Goal: Transaction & Acquisition: Download file/media

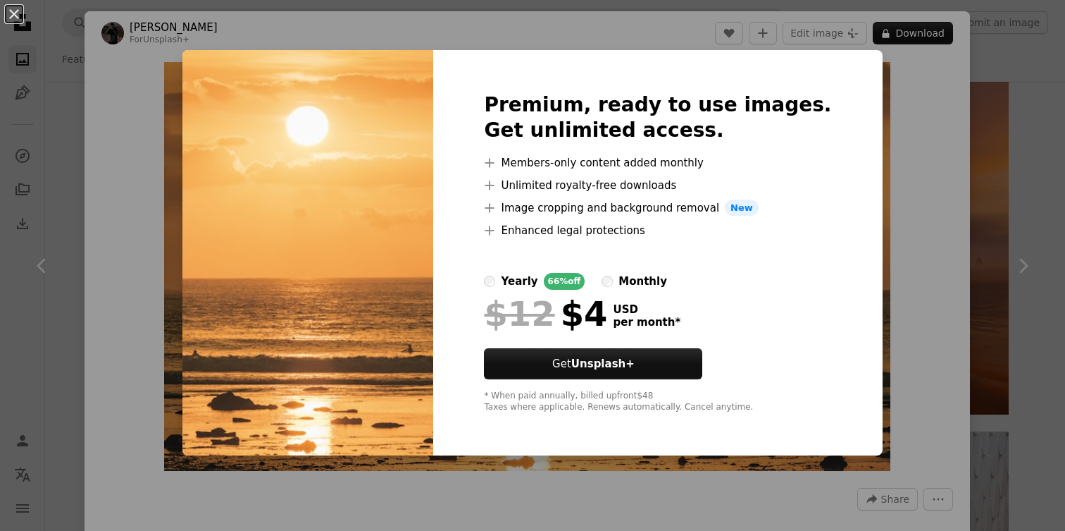
scroll to position [0, 309]
click at [883, 140] on div "An X shape Premium, ready to use images. Get unlimited access. A plus sign Memb…" at bounding box center [532, 265] width 1065 height 531
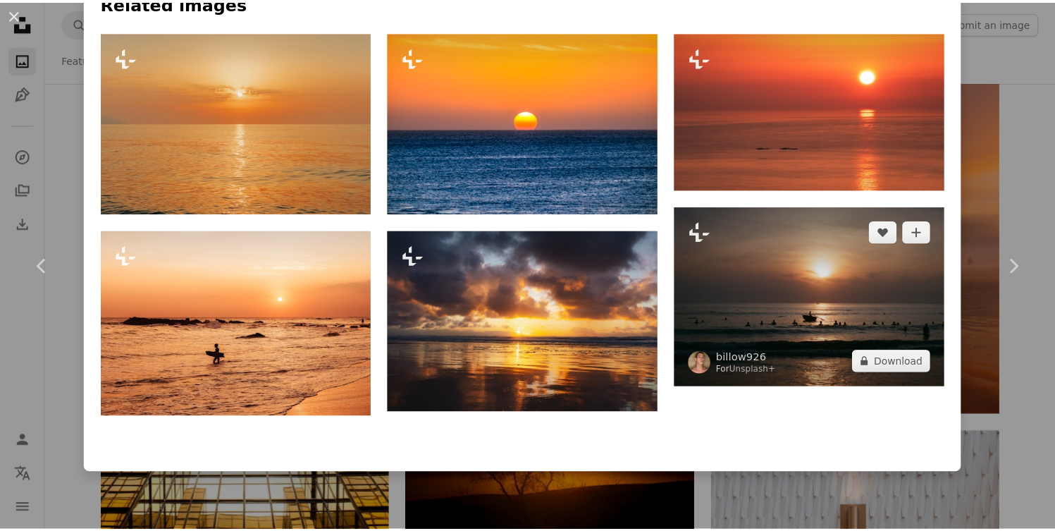
scroll to position [1000, 0]
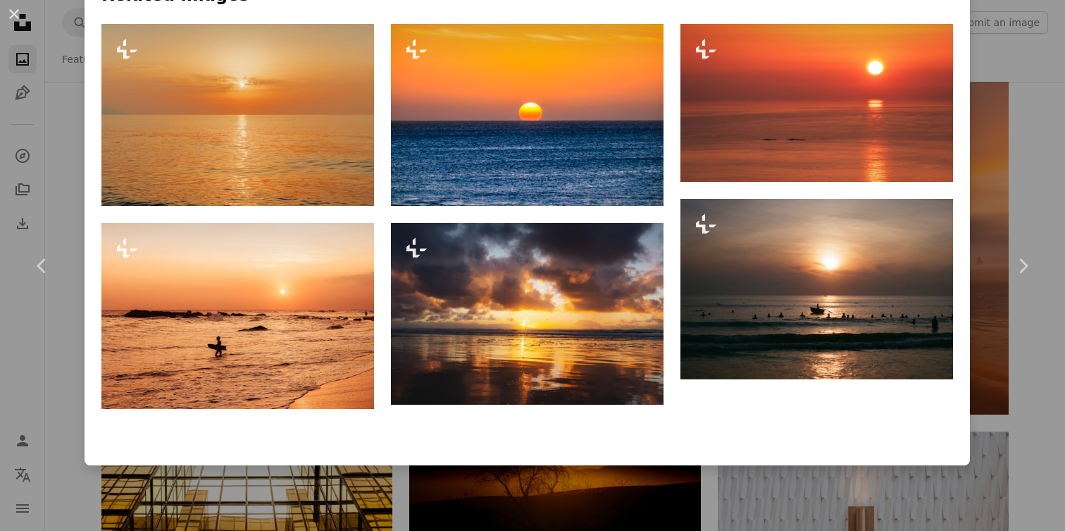
click at [1018, 168] on div "An X shape Chevron left Chevron right [PERSON_NAME] For Unsplash+ A heart A plu…" at bounding box center [532, 265] width 1065 height 531
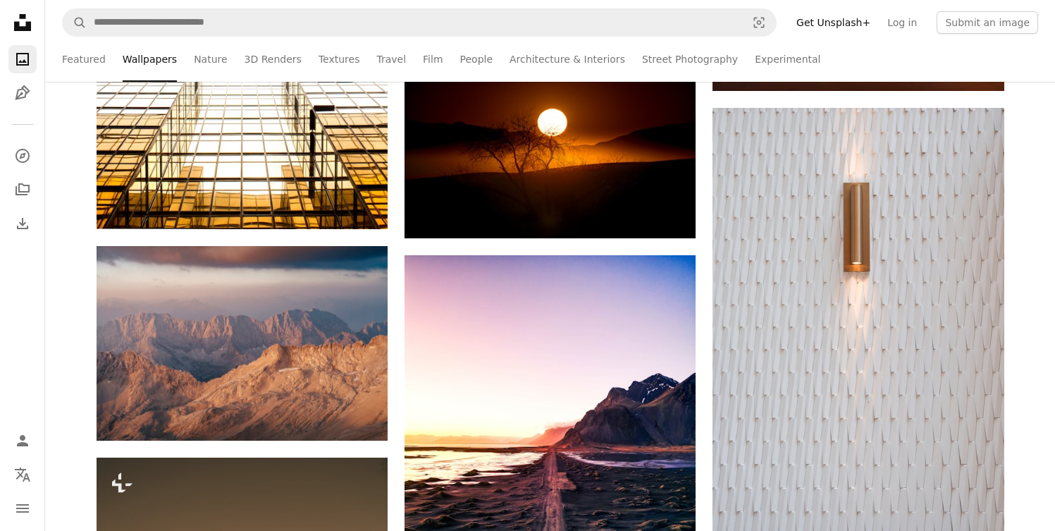
scroll to position [6079, 0]
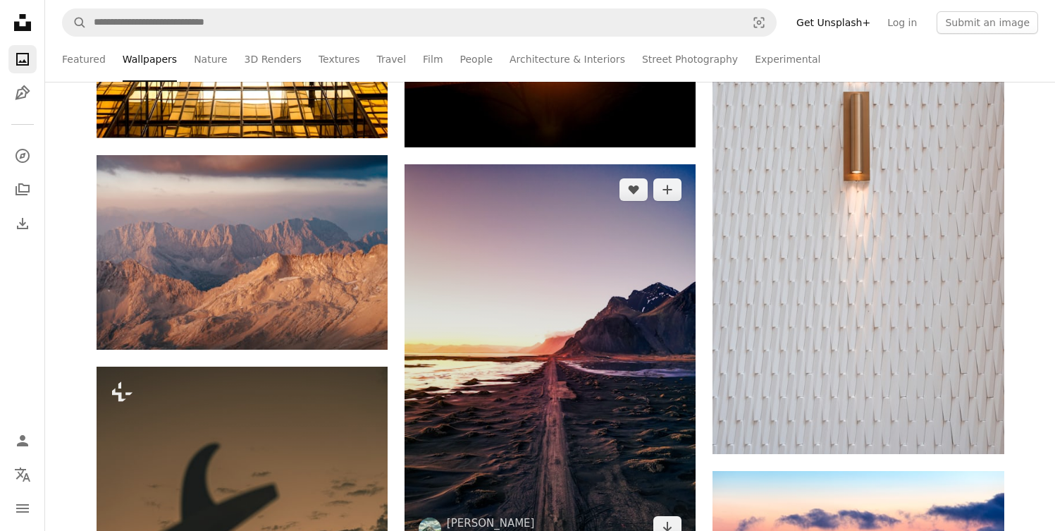
click at [513, 280] on img at bounding box center [549, 358] width 291 height 388
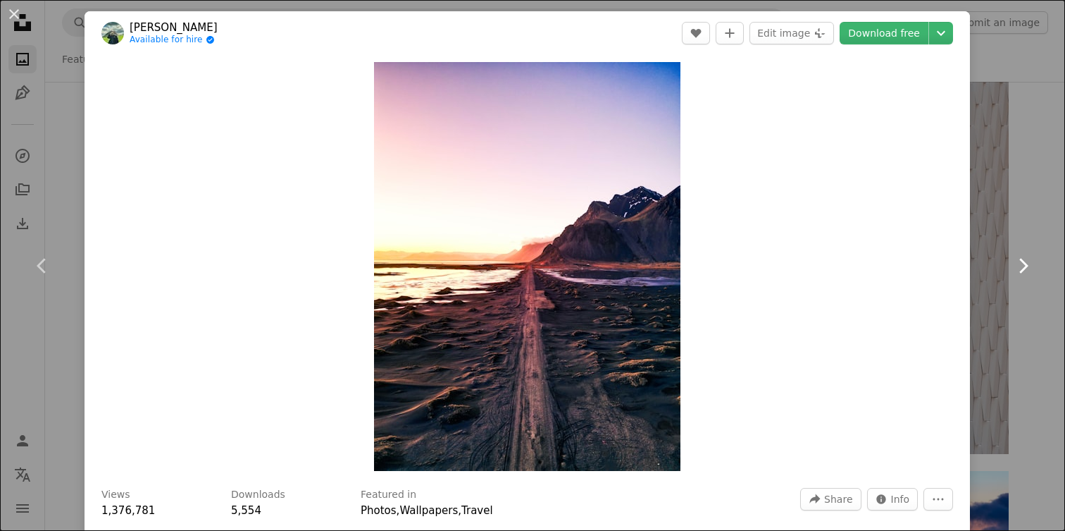
drag, startPoint x: 992, startPoint y: 198, endPoint x: 975, endPoint y: 200, distance: 17.7
click at [992, 198] on link "Chevron right" at bounding box center [1023, 265] width 85 height 135
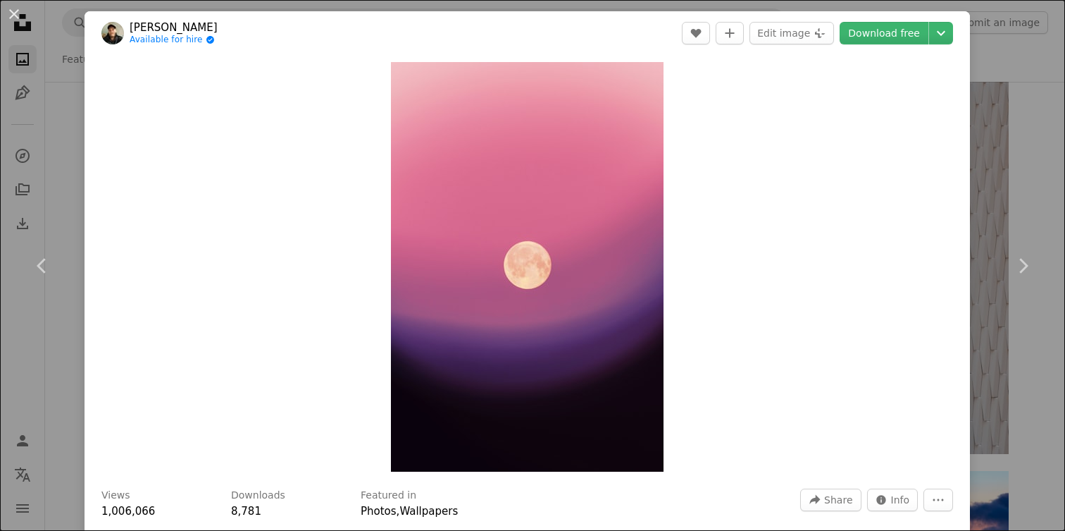
click at [996, 80] on div "An X shape Chevron left Chevron right [PERSON_NAME] Available for hire A checkm…" at bounding box center [532, 265] width 1065 height 531
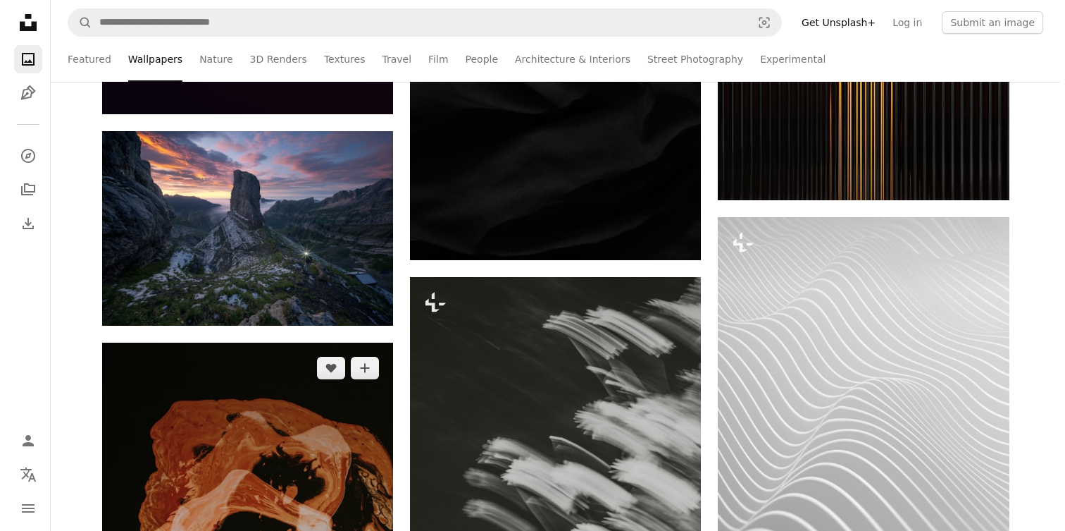
scroll to position [7457, 0]
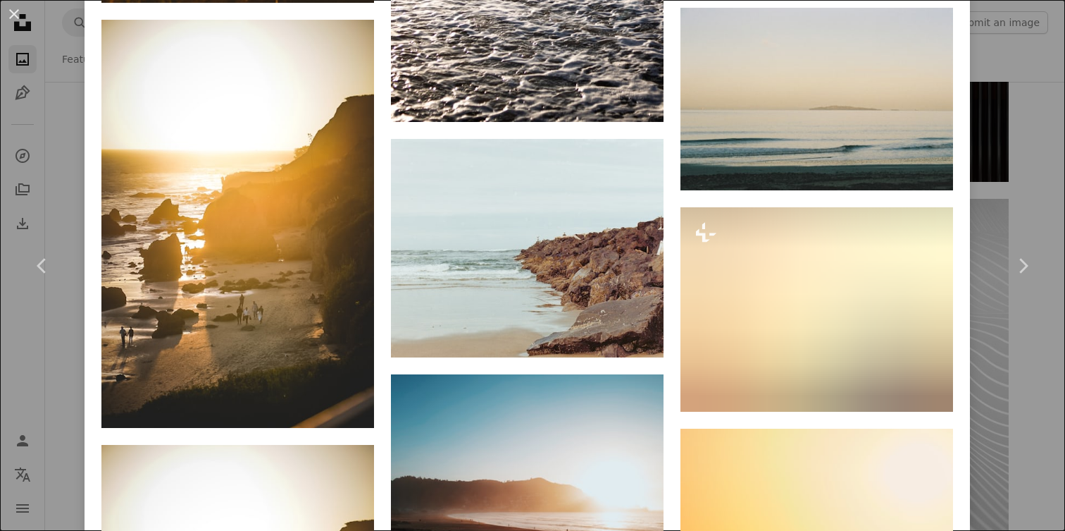
scroll to position [5873, 0]
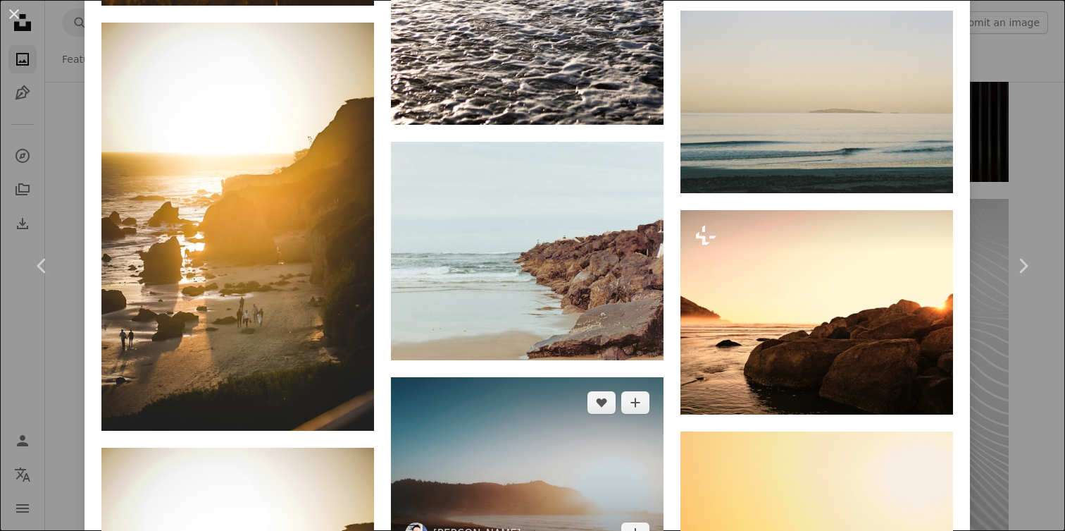
click at [483, 377] on img at bounding box center [527, 468] width 273 height 183
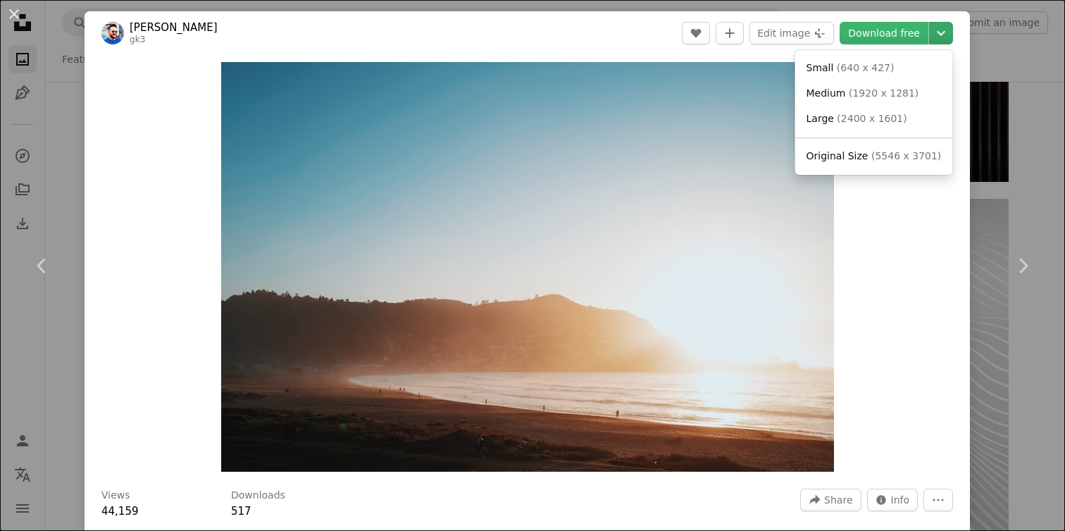
click at [937, 32] on icon "Choose download size" at bounding box center [941, 33] width 8 height 5
drag, startPoint x: 884, startPoint y: 148, endPoint x: 724, endPoint y: 141, distance: 159.4
click at [884, 149] on link "Original Size ( 5546 x 3701 )" at bounding box center [874, 156] width 147 height 25
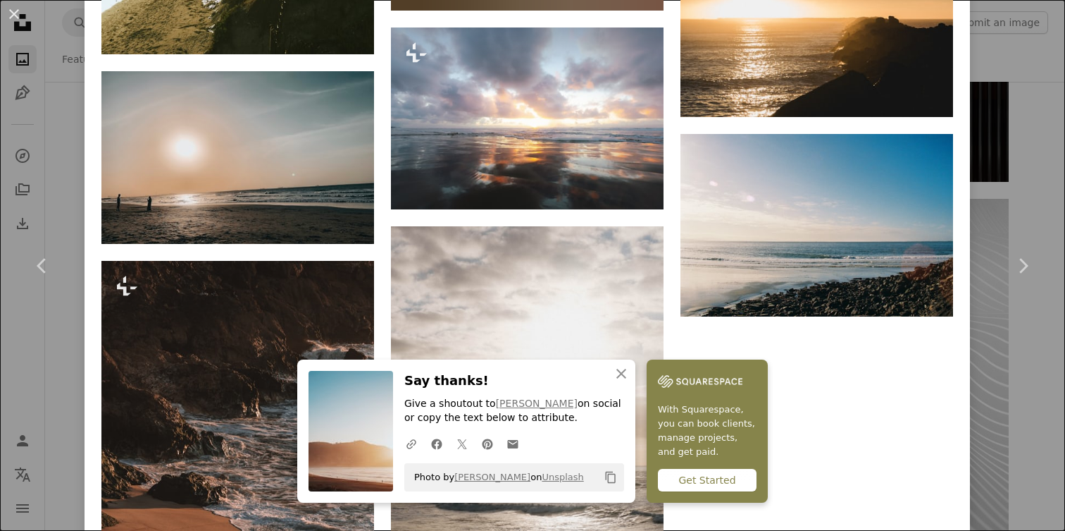
scroll to position [3587, 0]
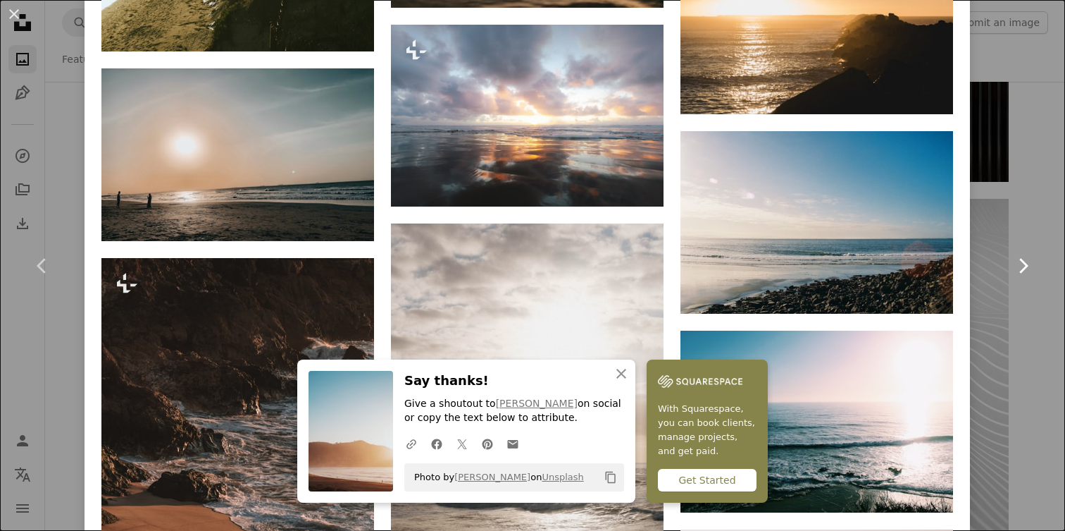
click at [1025, 218] on link "Chevron right" at bounding box center [1023, 265] width 85 height 135
